Goal: Task Accomplishment & Management: Use online tool/utility

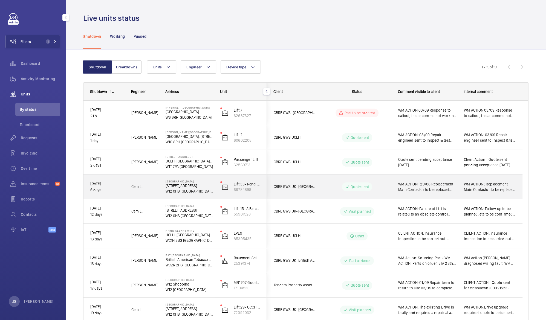
scroll to position [137, 0]
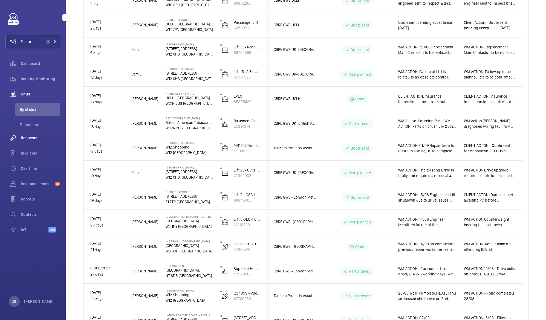
click at [30, 136] on span "Requests" at bounding box center [40, 137] width 39 height 5
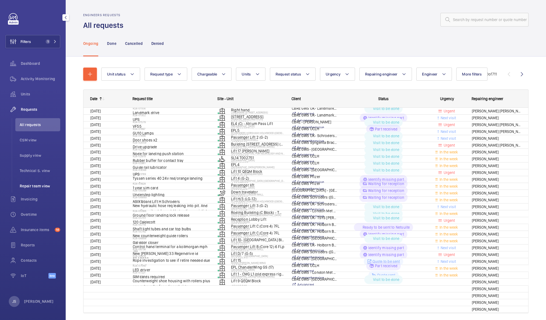
click at [37, 186] on span "Repair team view" at bounding box center [40, 185] width 40 height 5
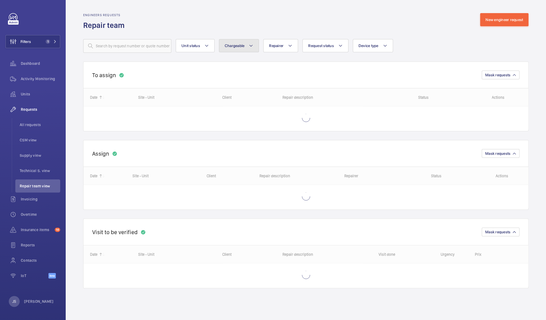
click at [243, 45] on span "Chargeable" at bounding box center [235, 45] width 20 height 4
click at [246, 66] on mat-radio-button "Chargeable" at bounding box center [271, 62] width 98 height 11
radio input "true"
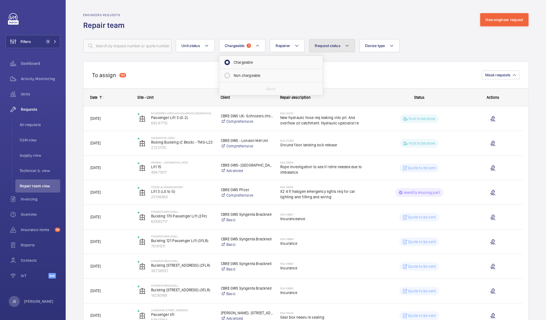
click at [327, 48] on button "Request status" at bounding box center [332, 45] width 46 height 13
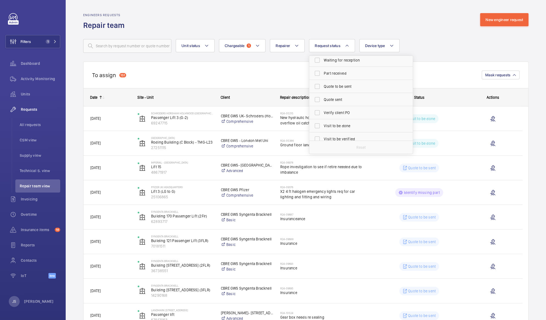
scroll to position [69, 0]
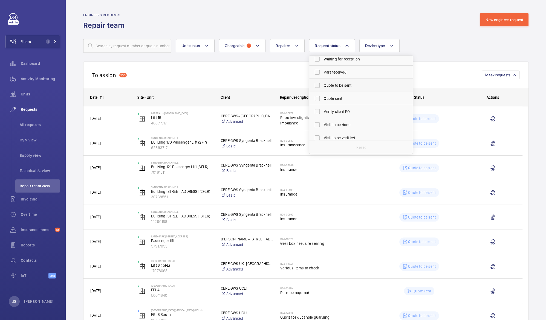
click at [347, 83] on span "Quote to be sent" at bounding box center [361, 85] width 75 height 5
click at [322, 83] on input "Quote to be sent" at bounding box center [317, 85] width 11 height 11
checkbox input "true"
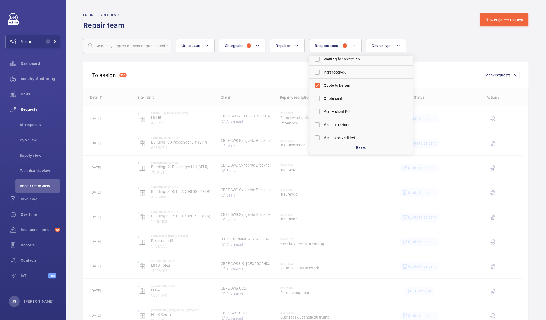
click at [460, 43] on div "Unit status Chargeable 1 Repairer Request status 1 Cost to be estimated Identif…" at bounding box center [305, 46] width 445 height 14
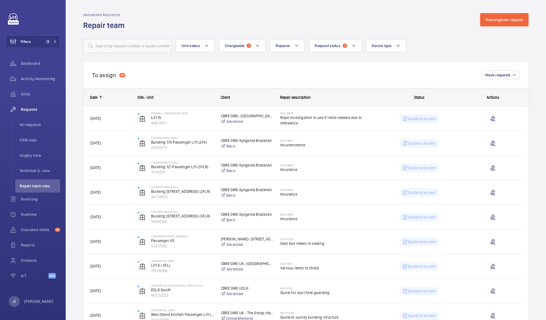
click at [100, 98] on mat-icon at bounding box center [100, 97] width 4 height 4
